Goal: Information Seeking & Learning: Learn about a topic

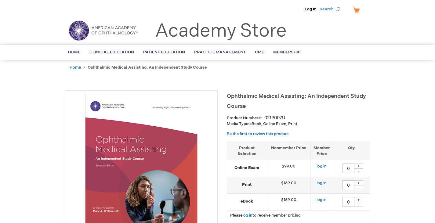
click at [340, 9] on span "Search" at bounding box center [330, 9] width 23 height 12
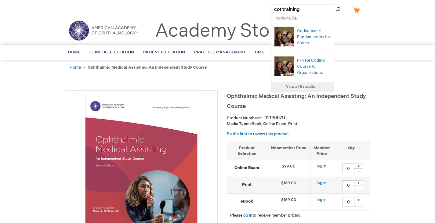
type input "cot training"
click at [335, 5] on button "Search" at bounding box center [337, 10] width 5 height 10
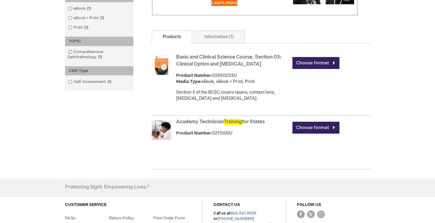
scroll to position [183, 0]
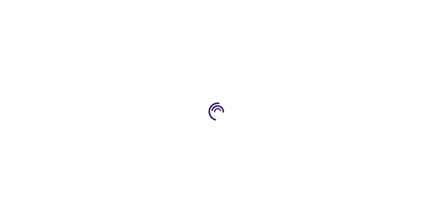
type input "0"
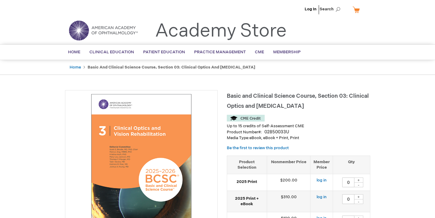
type input "0"
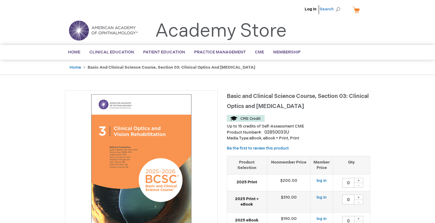
click at [336, 6] on span "Search" at bounding box center [330, 9] width 23 height 12
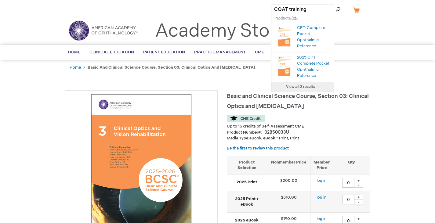
type input "COAT training"
click at [335, 5] on button "Search" at bounding box center [337, 10] width 5 height 10
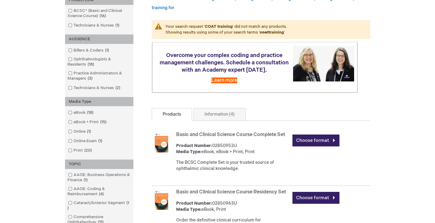
scroll to position [122, 0]
